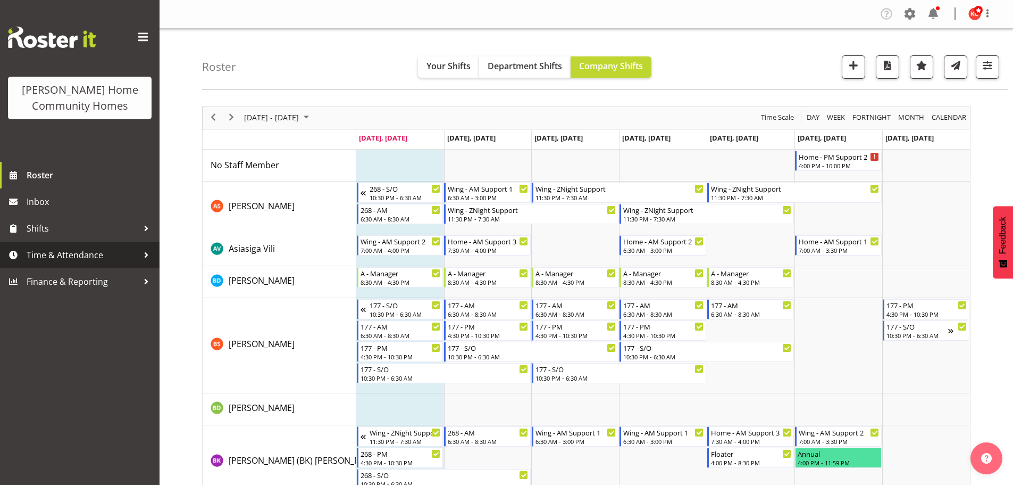
click at [73, 258] on span "Time & Attendance" at bounding box center [83, 255] width 112 height 16
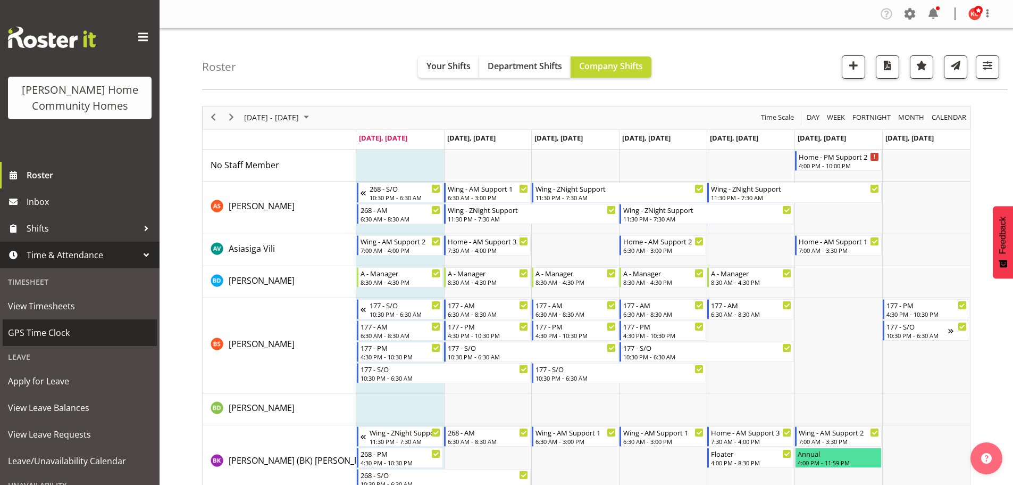
click at [47, 331] on span "GPS Time Clock" at bounding box center [80, 333] width 144 height 16
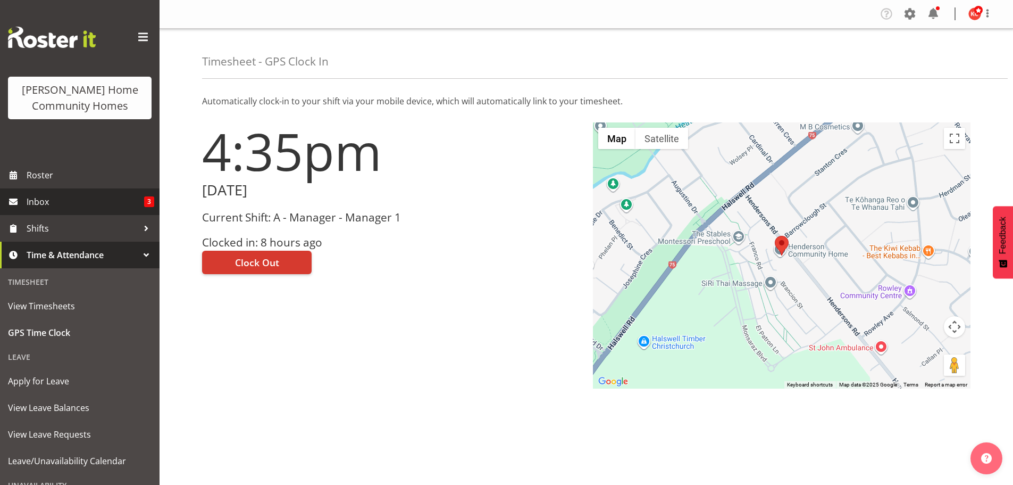
click at [22, 204] on link "Inbox 3" at bounding box center [80, 201] width 160 height 27
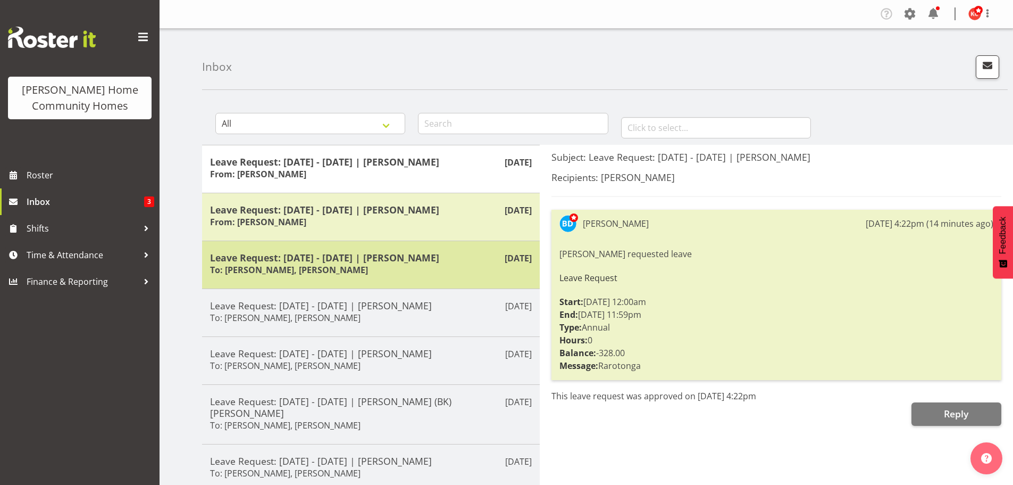
click at [371, 264] on div "Leave Request: 17/09/25 - 22/09/25 | Daljeet Prasad To: Barbara Dunlop, Kirsty …" at bounding box center [371, 265] width 322 height 26
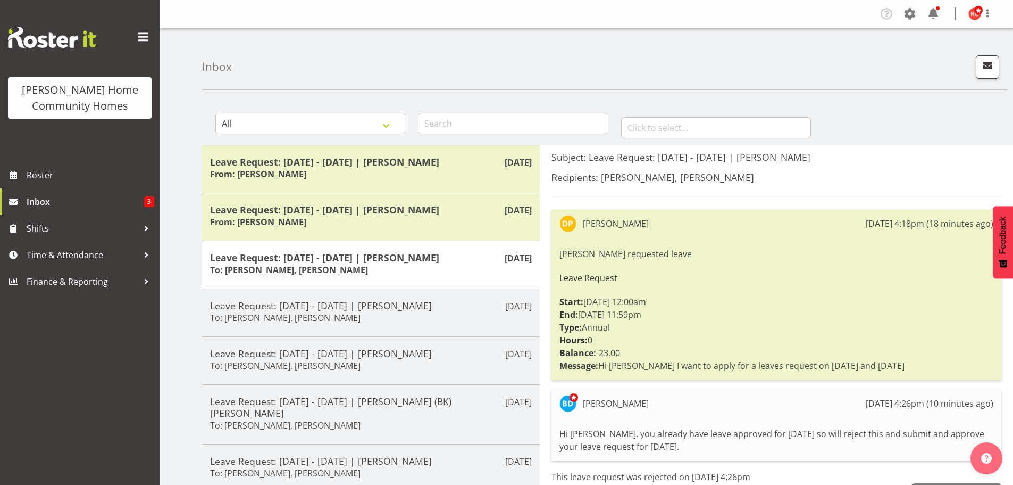
scroll to position [53, 0]
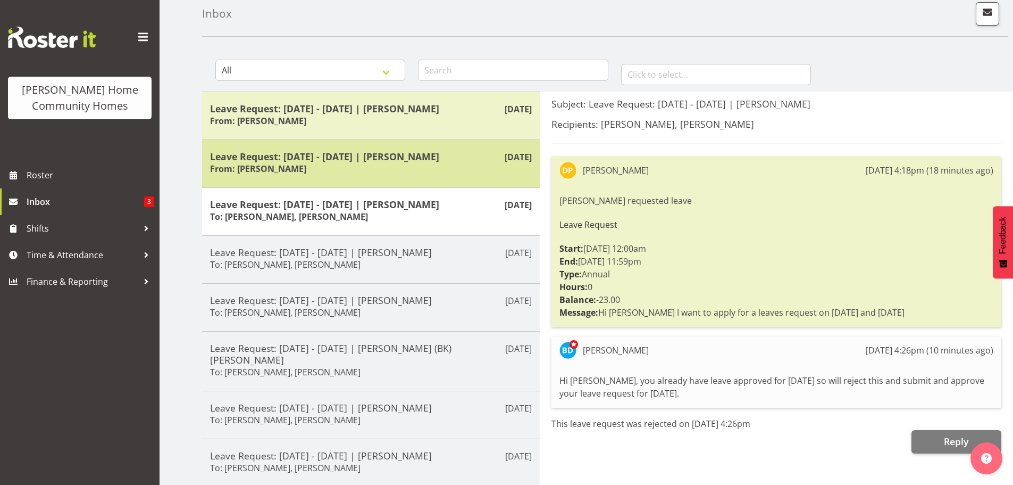
click at [379, 164] on div "Leave Request: 11/11/25 - 13/11/25 | Barbara Dunlop From: Barbara Dunlop" at bounding box center [371, 164] width 322 height 26
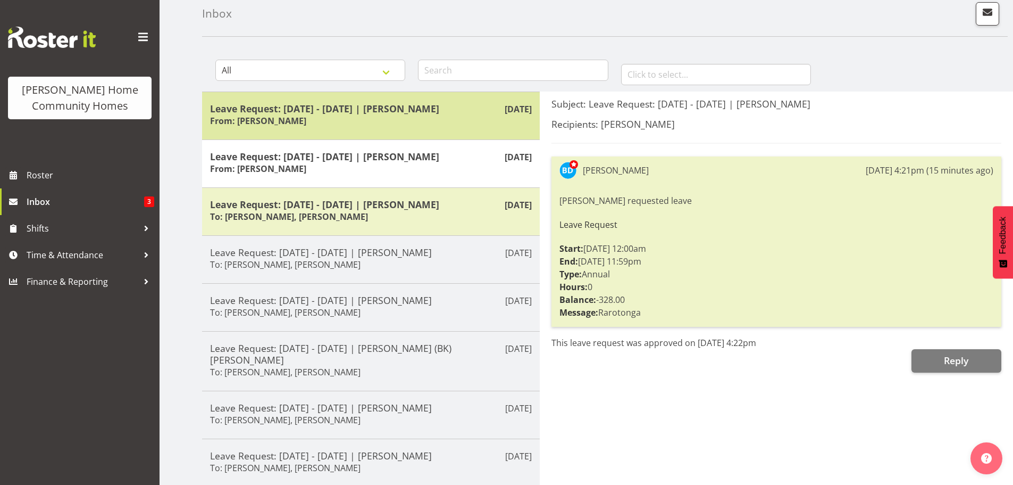
click at [380, 116] on div "Leave Request: 17/11/25 - 18/11/25 | Barbara Dunlop From: Barbara Dunlop" at bounding box center [371, 116] width 322 height 26
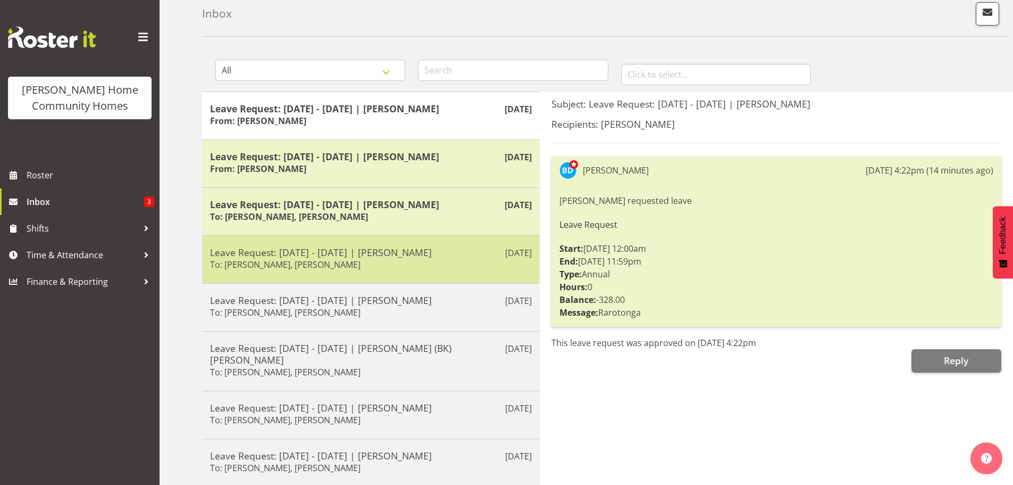
click at [368, 266] on div "Leave Request: 02/09/25 - 06/09/25 | Johanna Molina To: Barbara Dunlop, Kirsty …" at bounding box center [371, 259] width 322 height 26
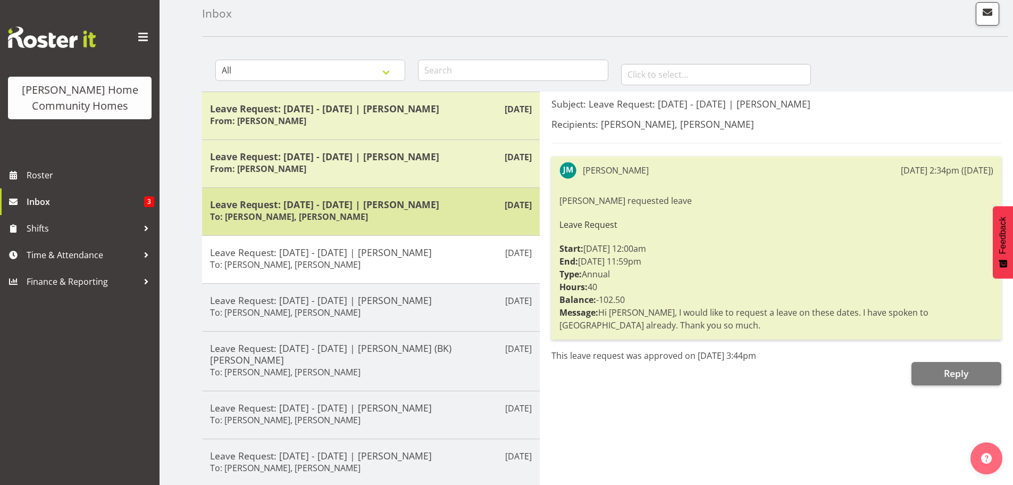
click at [367, 213] on div "Leave Request: 17/09/25 - 22/09/25 | Daljeet Prasad To: Barbara Dunlop, Kirsty …" at bounding box center [371, 211] width 322 height 26
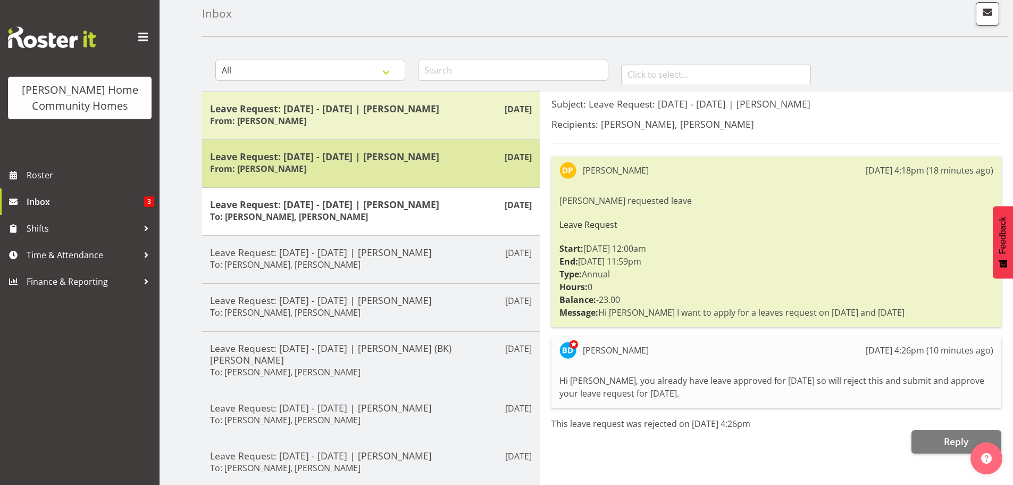
click at [369, 173] on div "Leave Request: 11/11/25 - 13/11/25 | Barbara Dunlop From: Barbara Dunlop" at bounding box center [371, 164] width 322 height 26
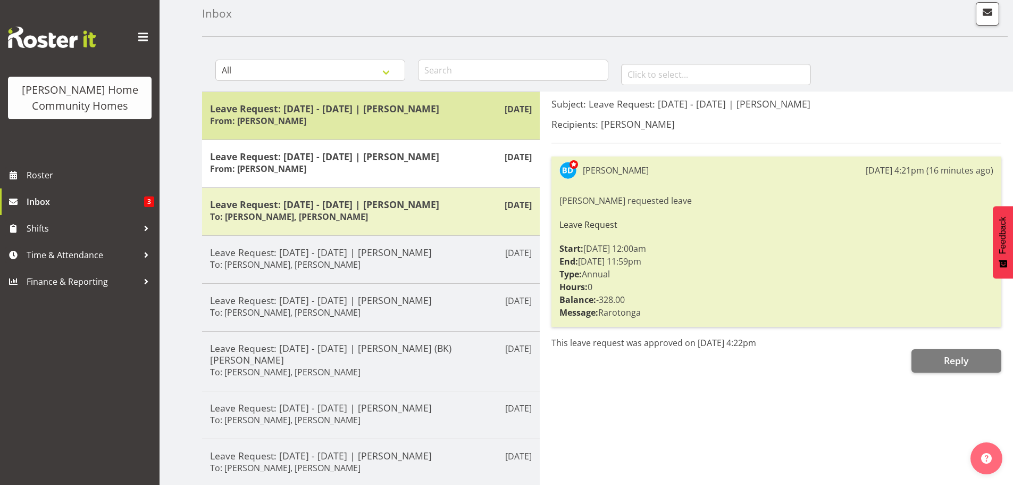
click at [401, 116] on div "Leave Request: 17/11/25 - 18/11/25 | Barbara Dunlop From: Barbara Dunlop" at bounding box center [371, 116] width 322 height 26
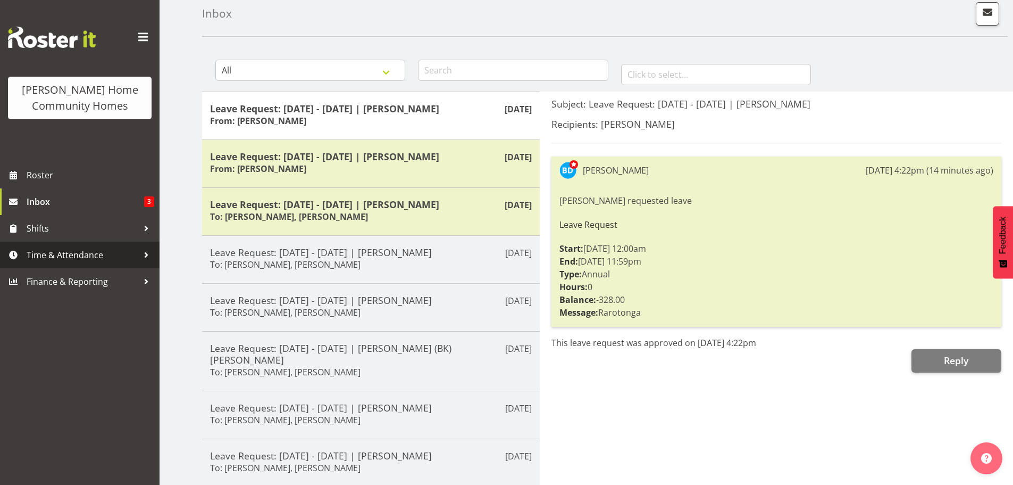
click at [65, 259] on span "Time & Attendance" at bounding box center [83, 255] width 112 height 16
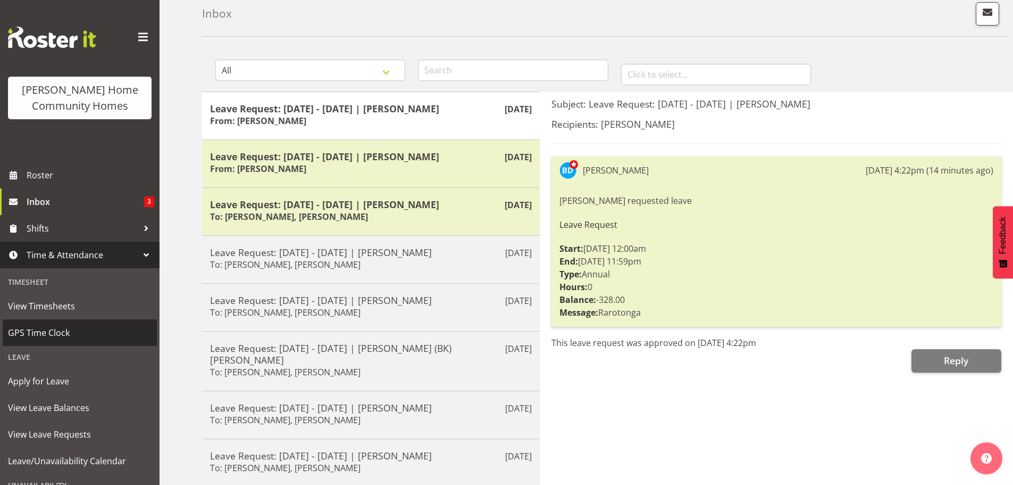
click at [39, 329] on span "GPS Time Clock" at bounding box center [80, 333] width 144 height 16
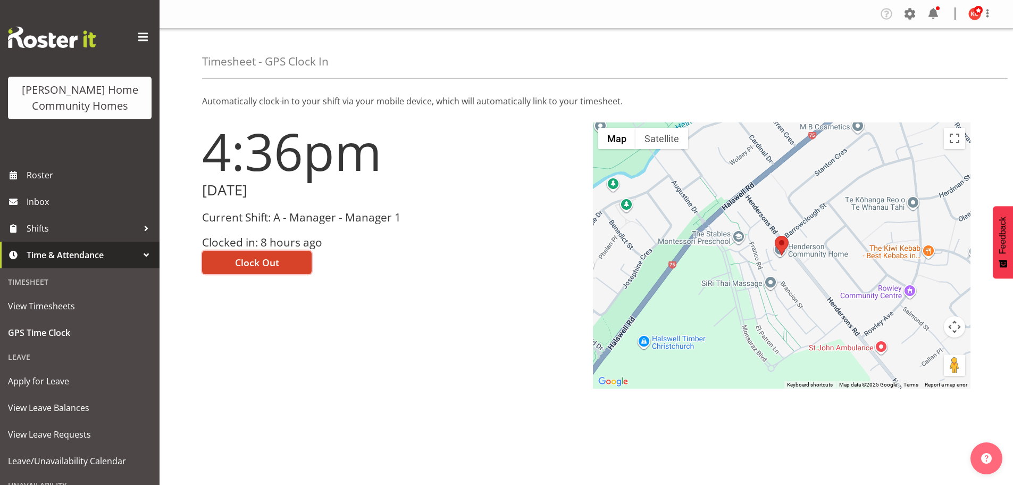
click at [259, 265] on span "Clock Out" at bounding box center [257, 262] width 44 height 14
